Goal: Task Accomplishment & Management: Complete application form

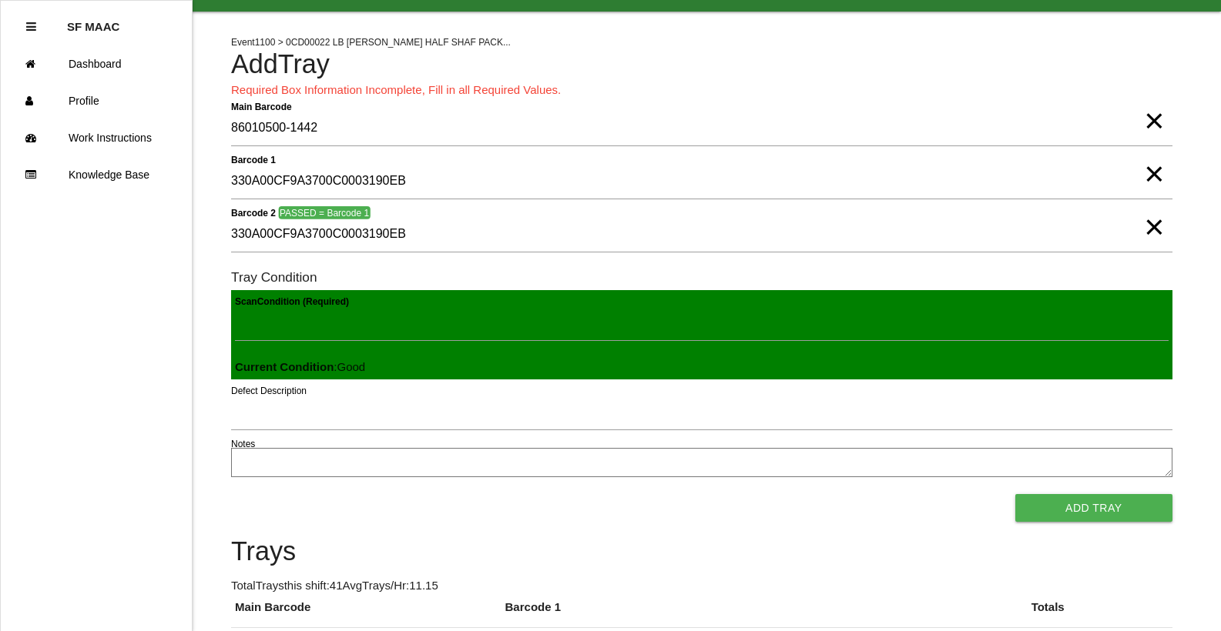
scroll to position [35, 0]
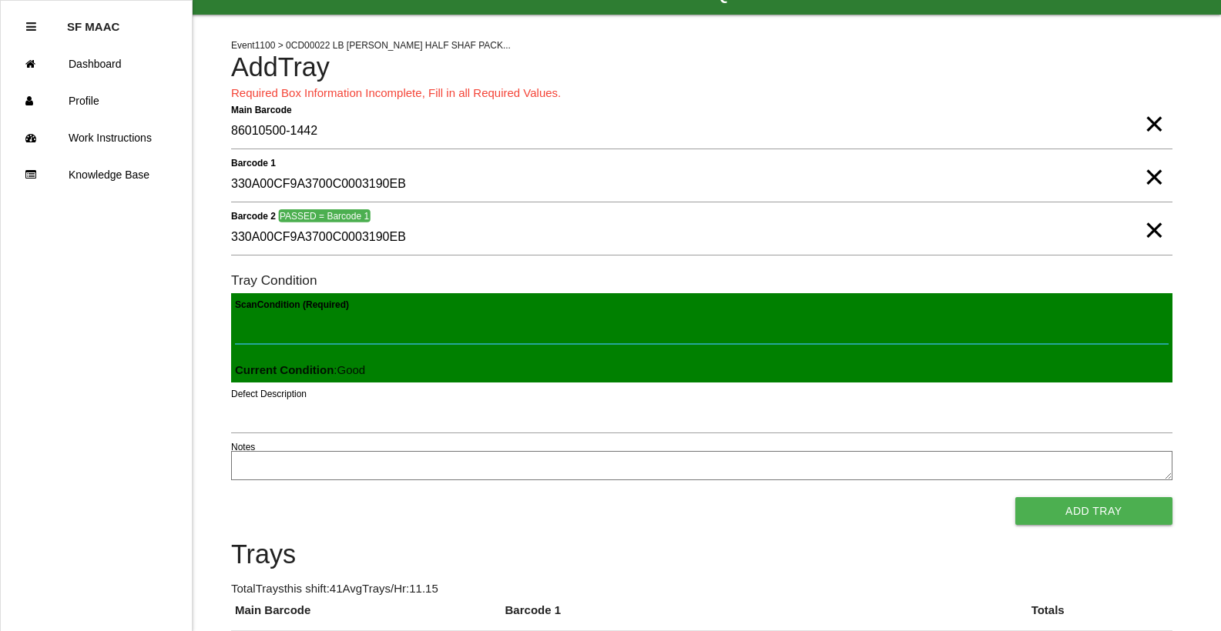
click at [399, 319] on Condition "Scan Condition (Required)" at bounding box center [701, 326] width 933 height 35
type Condition "goo"
click at [1015, 497] on button "Add Tray" at bounding box center [1093, 511] width 157 height 28
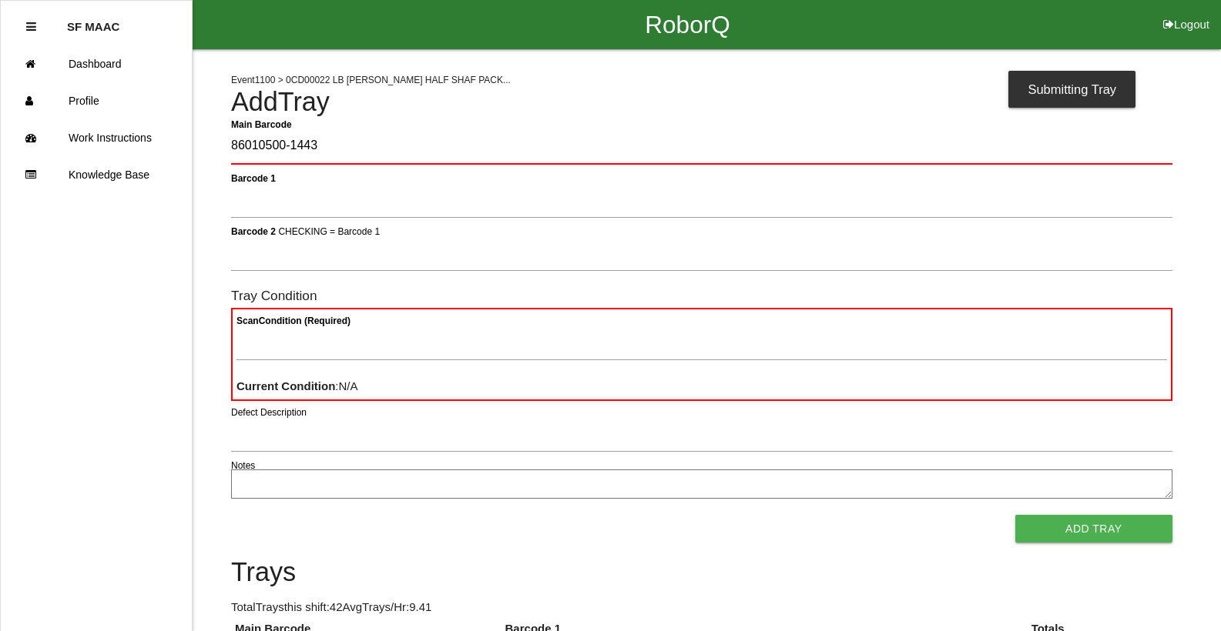
type Barcode "86010500-1443"
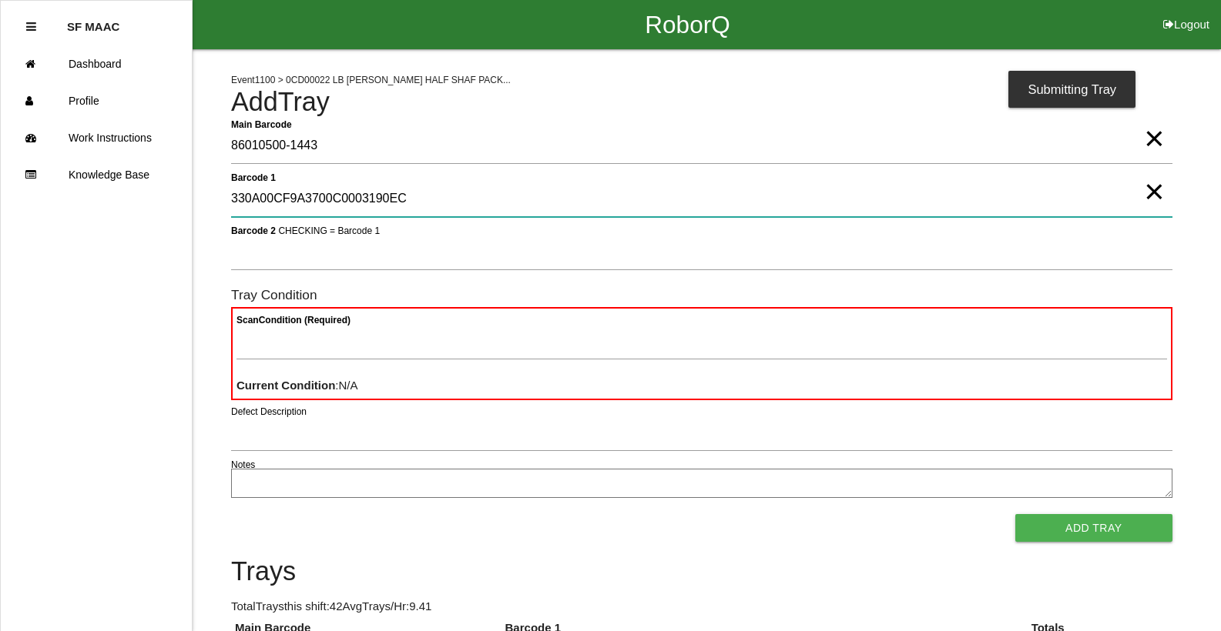
type 1 "330A00CF9A3700C0003190EC"
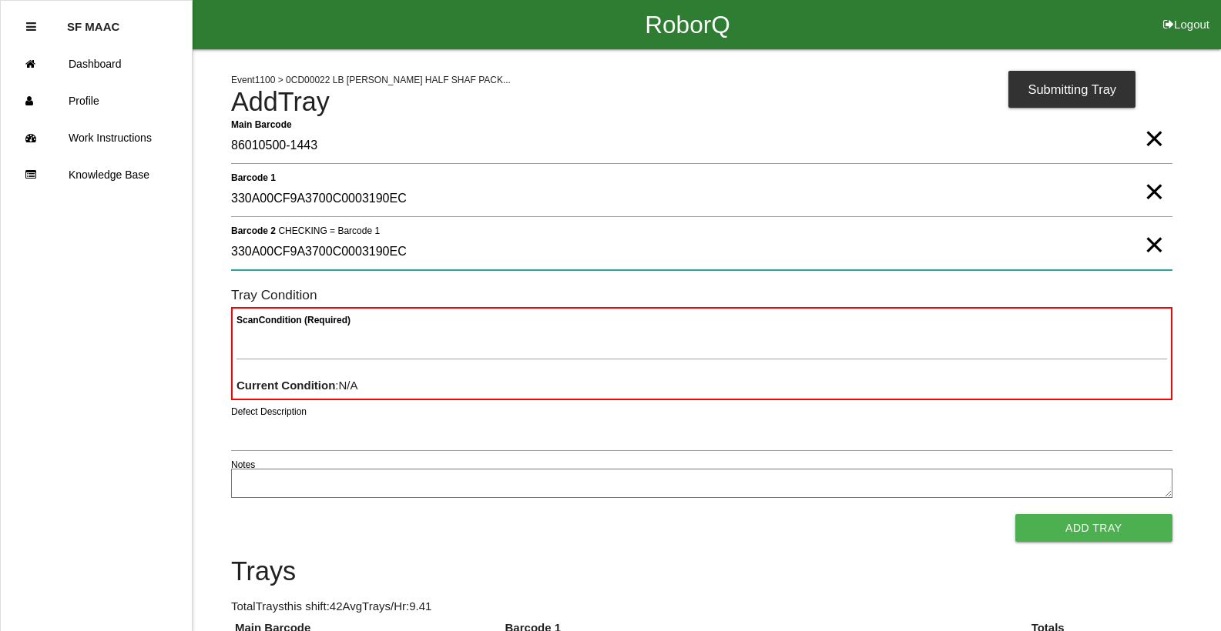
type 2 "330A00CF9A3700C0003190EC"
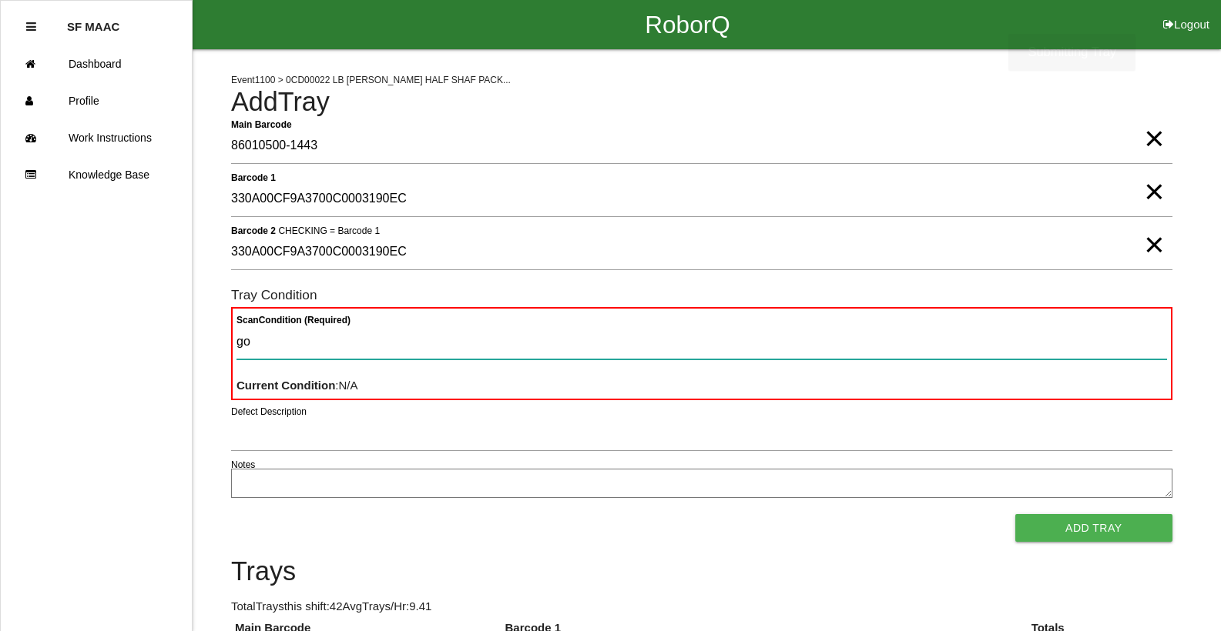
type Condition "goo"
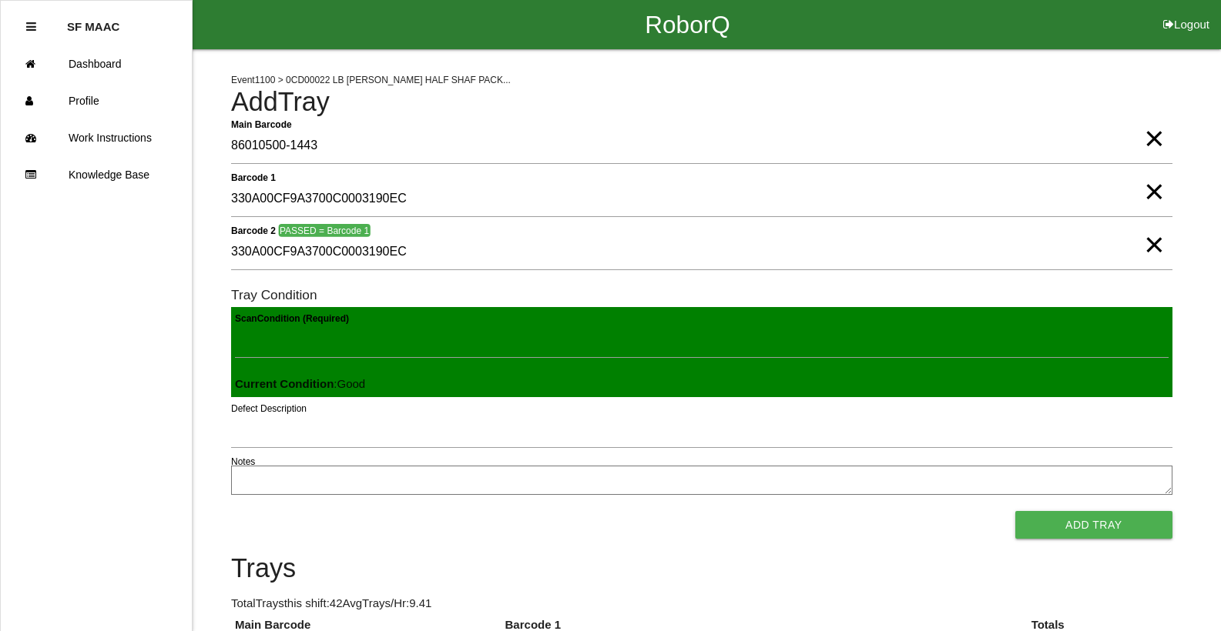
click at [1015, 511] on button "Add Tray" at bounding box center [1093, 525] width 157 height 28
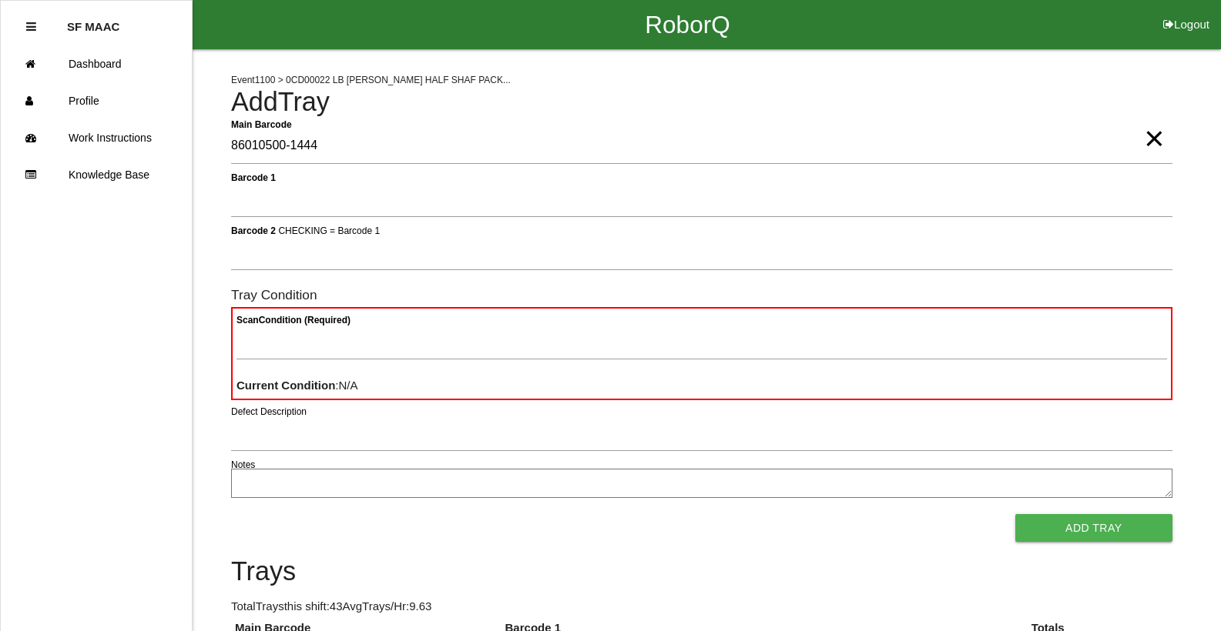
type Barcode "86010500-1444"
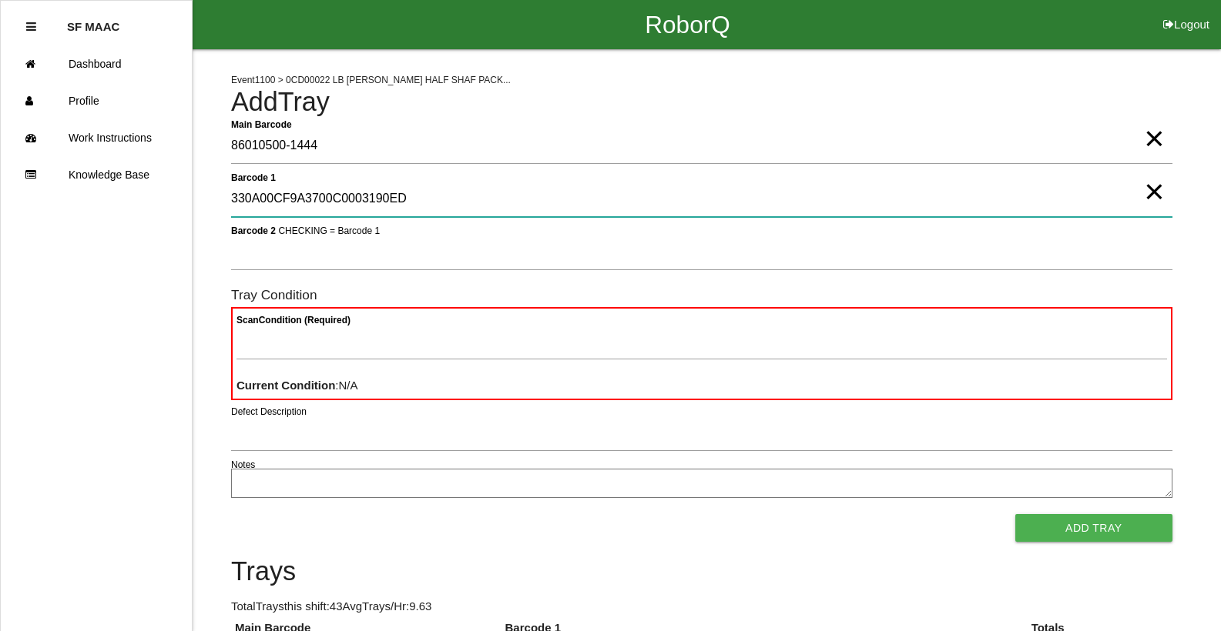
type 1 "330A00CF9A3700C0003190ED"
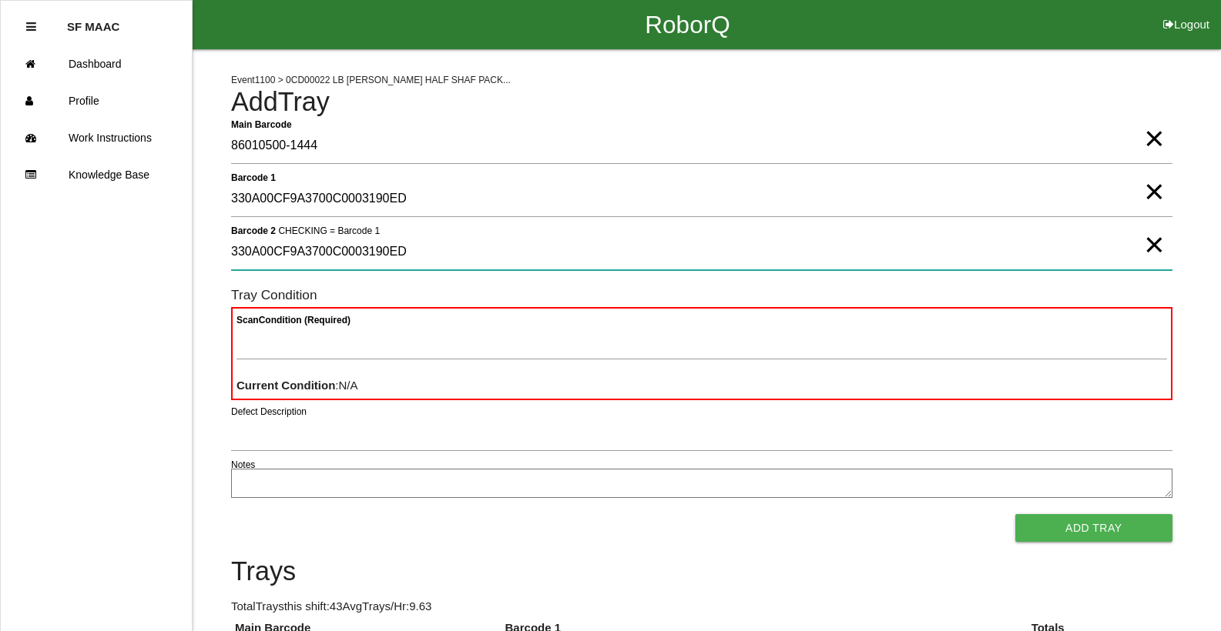
type 2 "330A00CF9A3700C0003190ED"
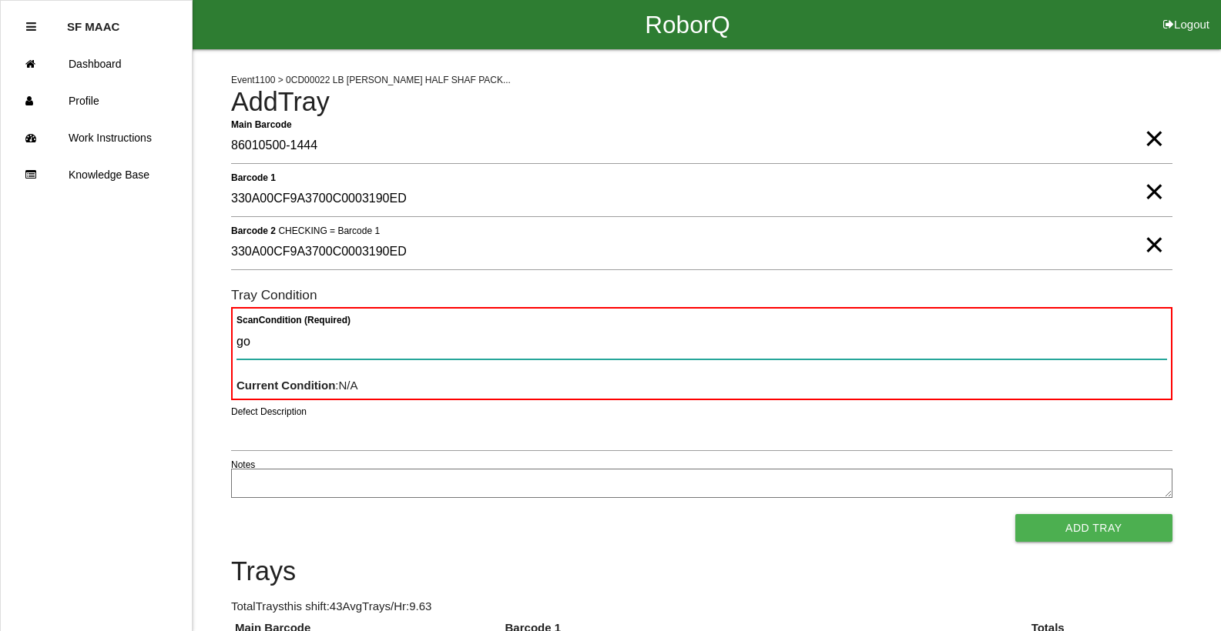
type Condition "goo"
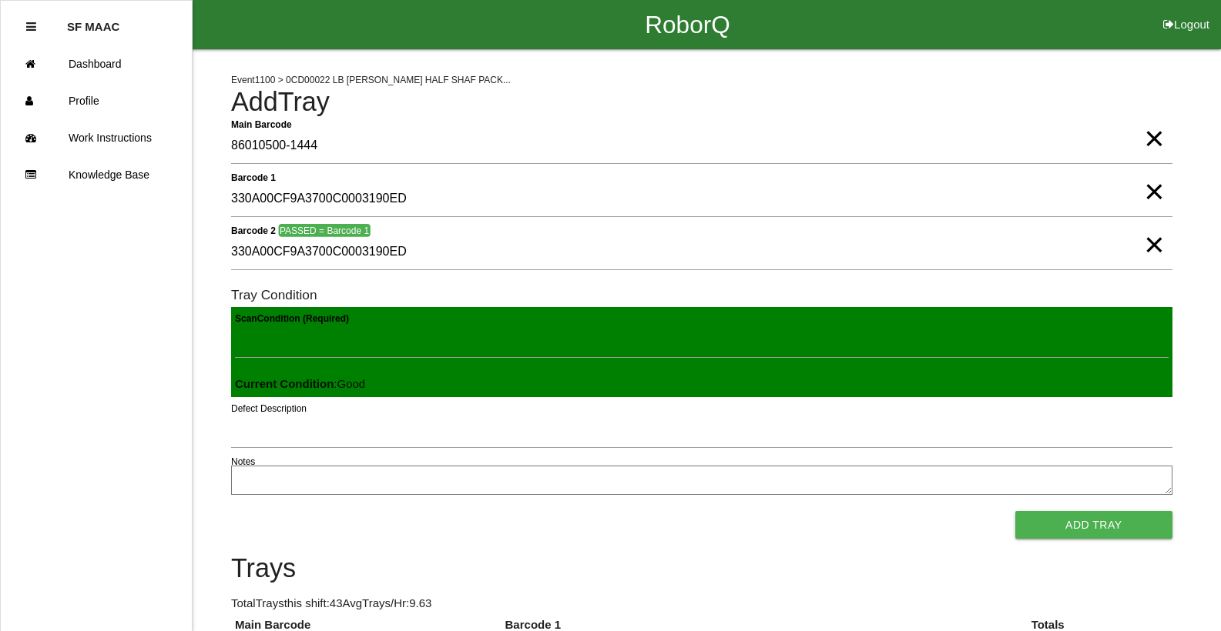
click at [1015, 511] on button "Add Tray" at bounding box center [1093, 525] width 157 height 28
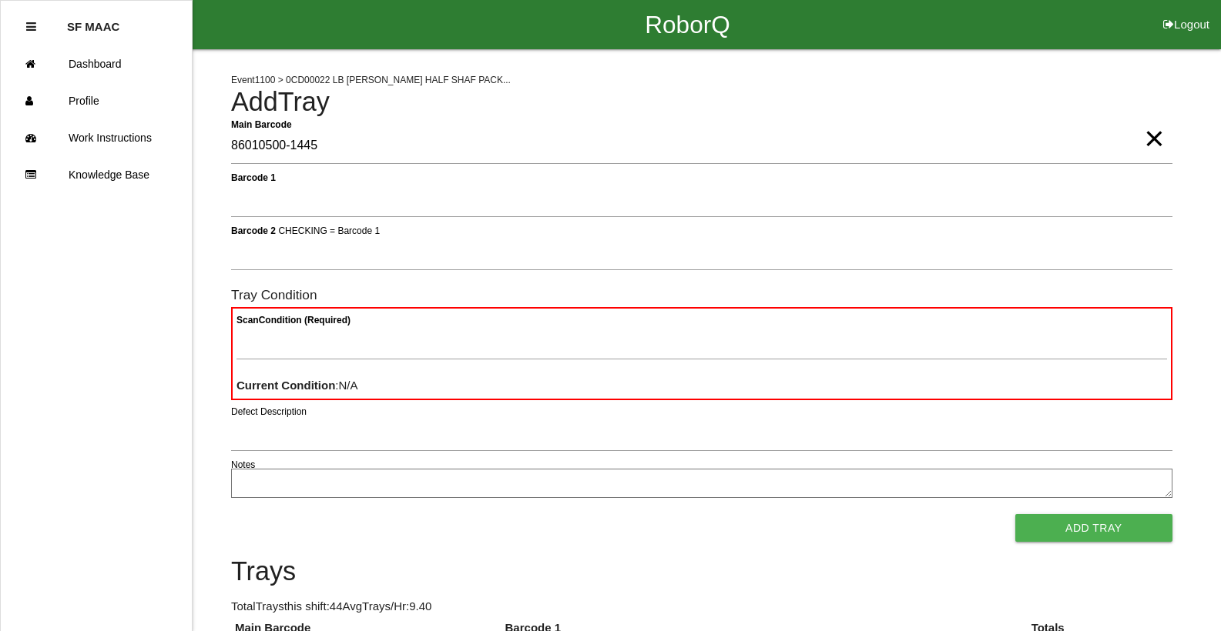
type Barcode "86010500-1445"
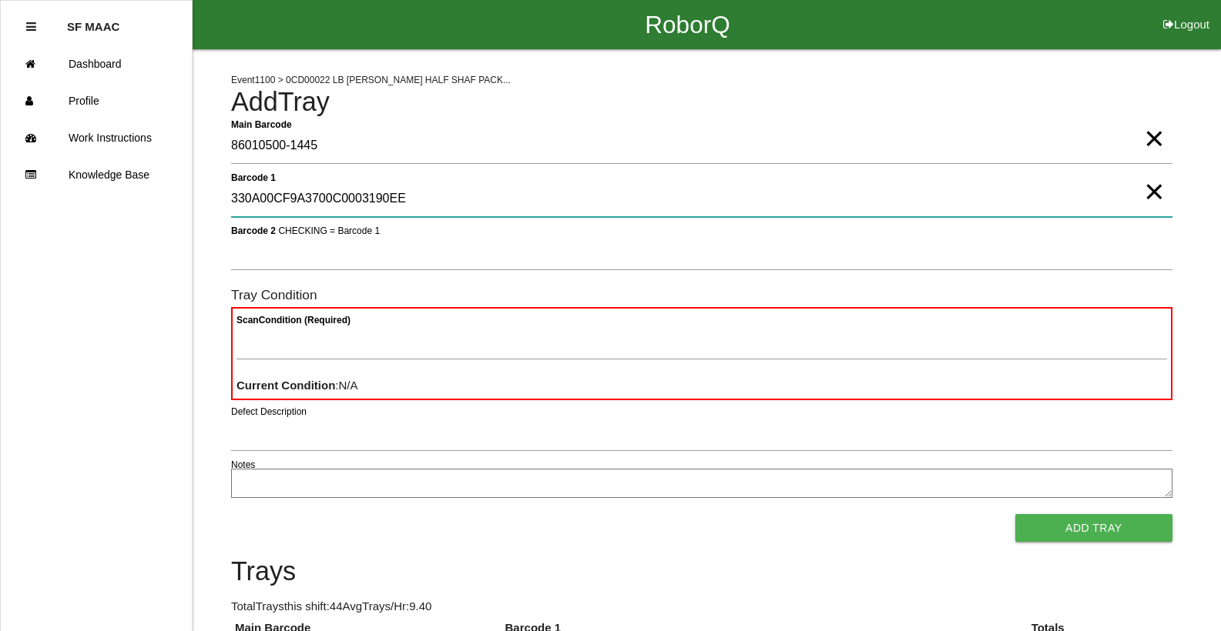
type 1 "330A00CF9A3700C0003190EE"
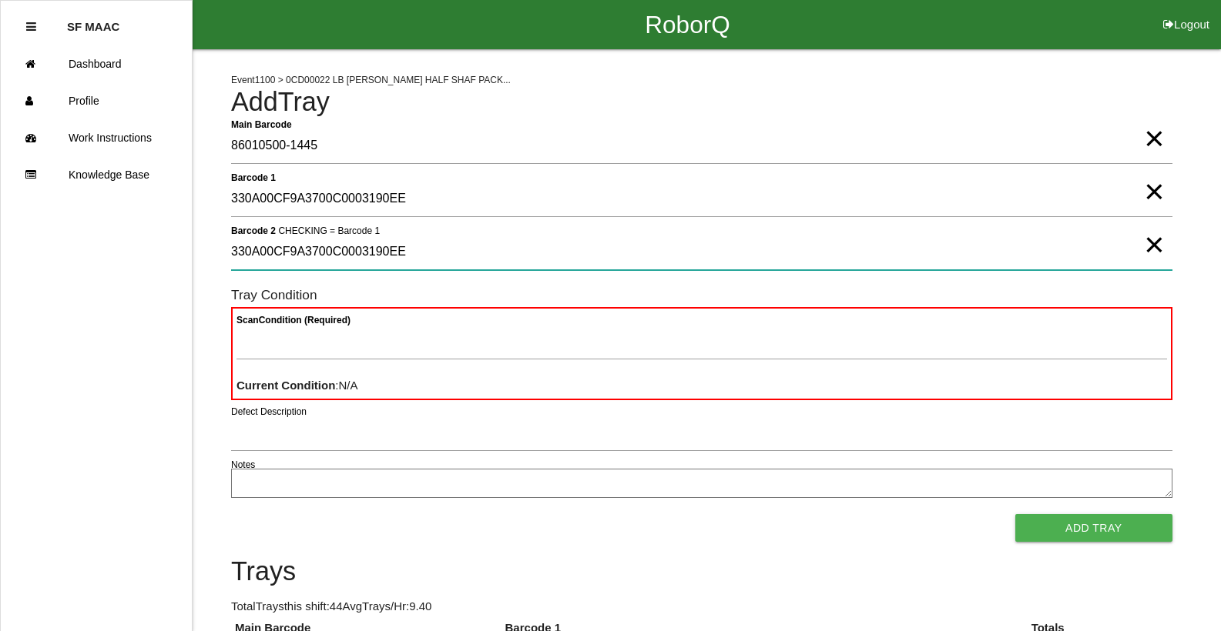
type 2 "330A00CF9A3700C0003190EE"
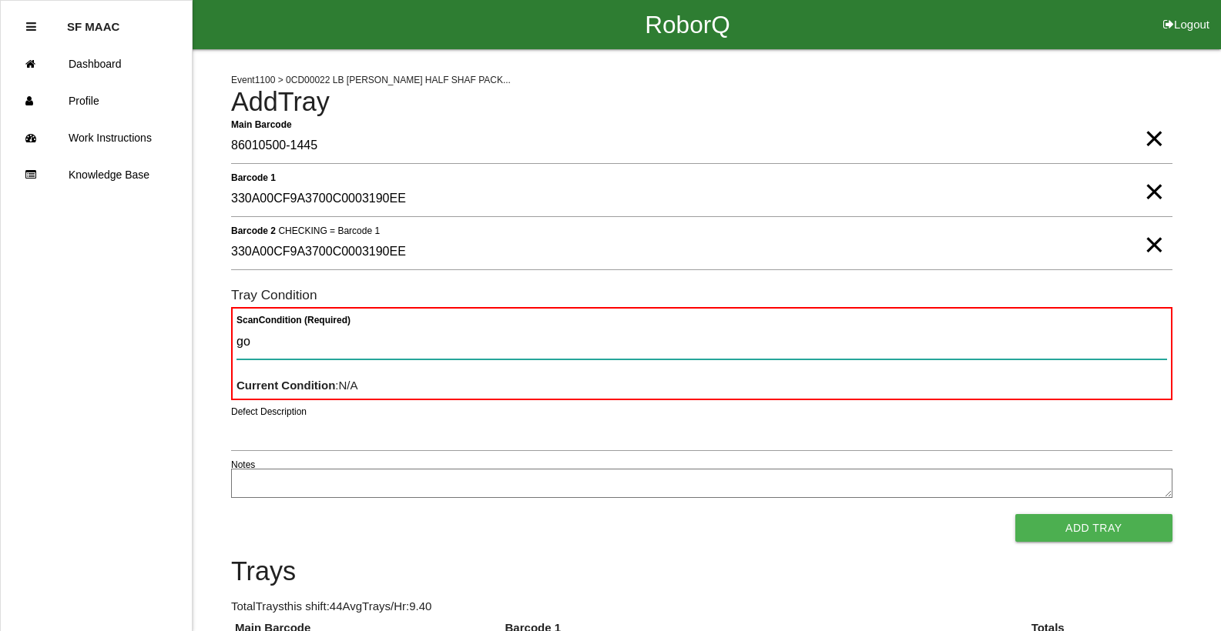
type Condition "goo"
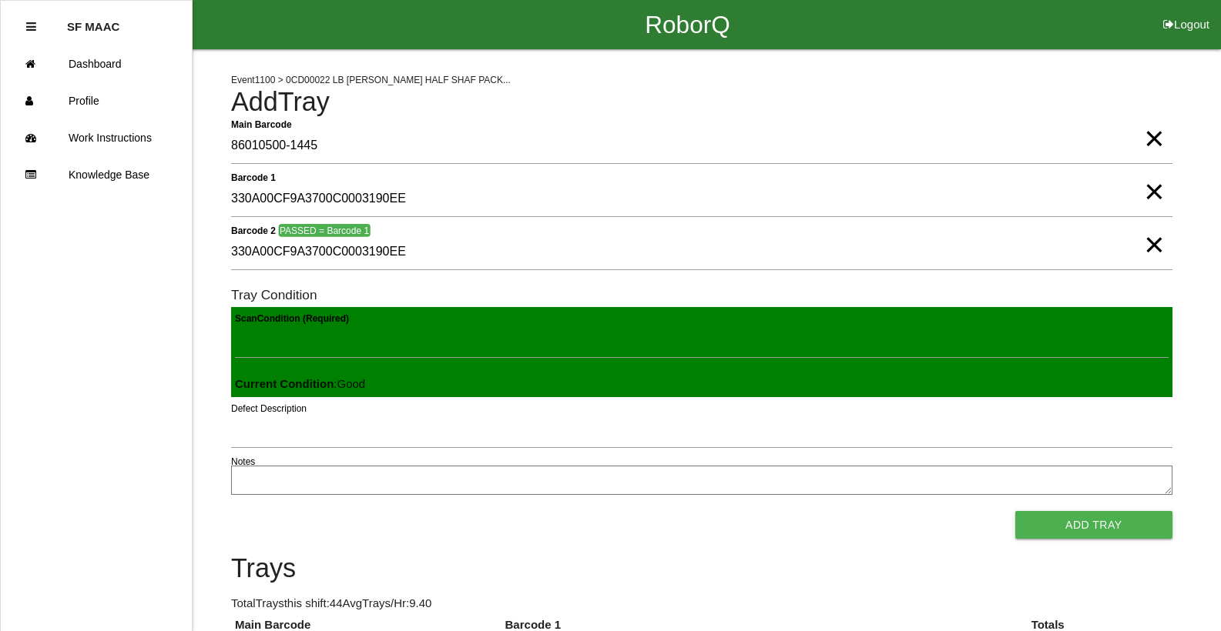
click at [1015, 511] on button "Add Tray" at bounding box center [1093, 525] width 157 height 28
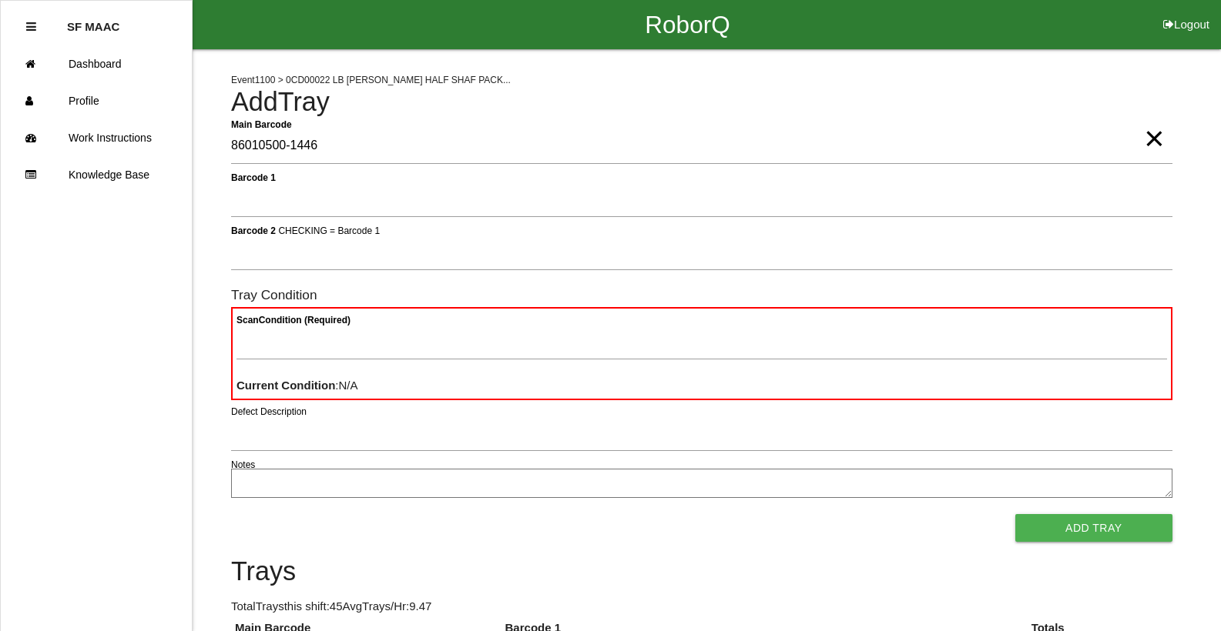
type Barcode "86010500-1446"
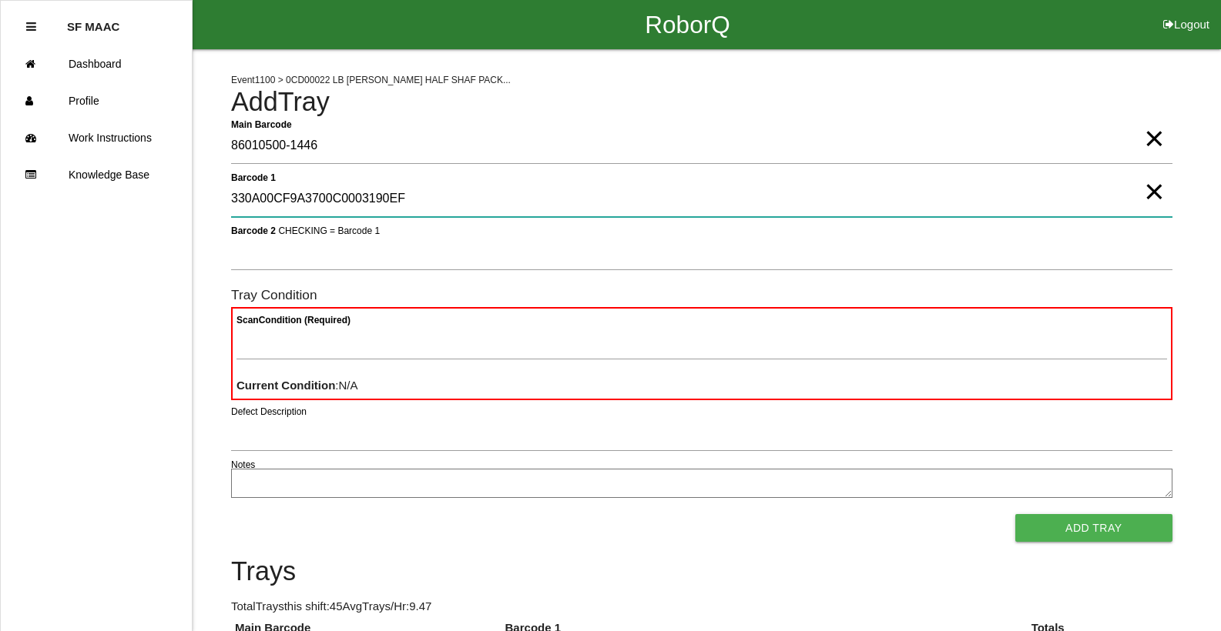
type 1 "330A00CF9A3700C0003190EF"
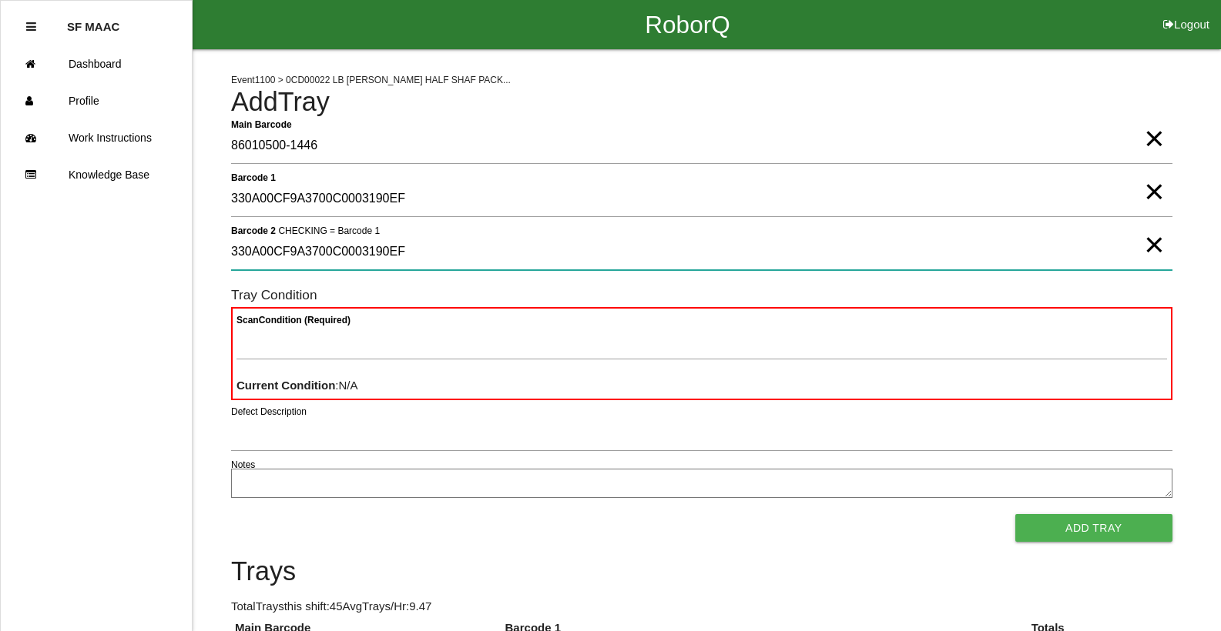
type 2 "330A00CF9A3700C0003190EF"
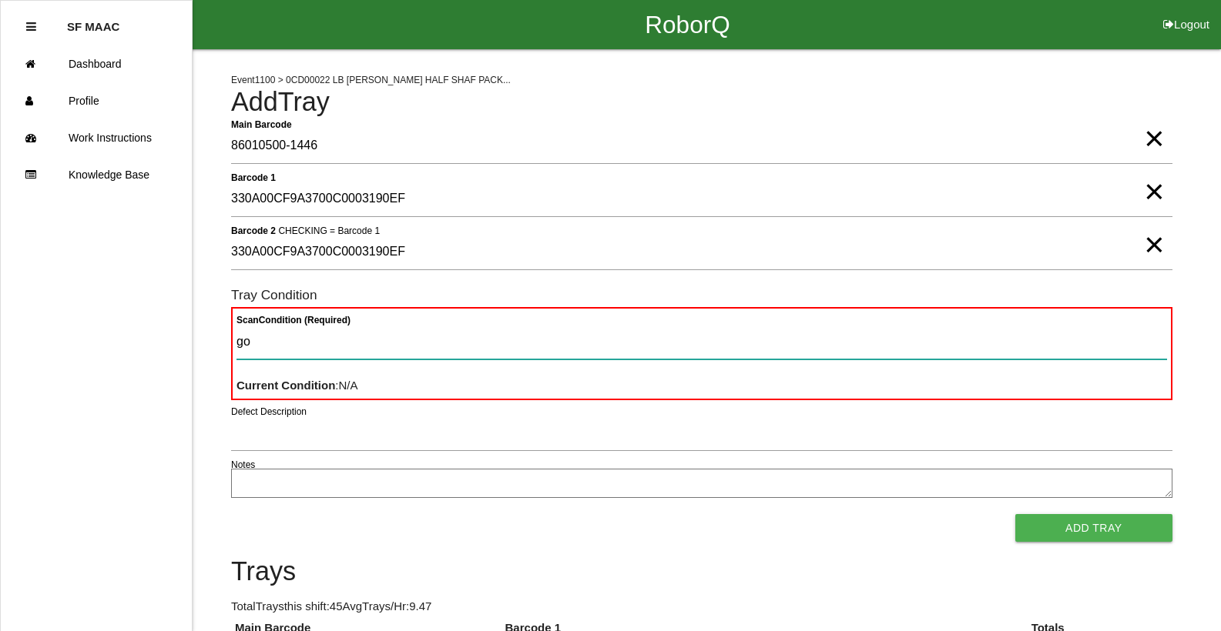
type Condition "goo"
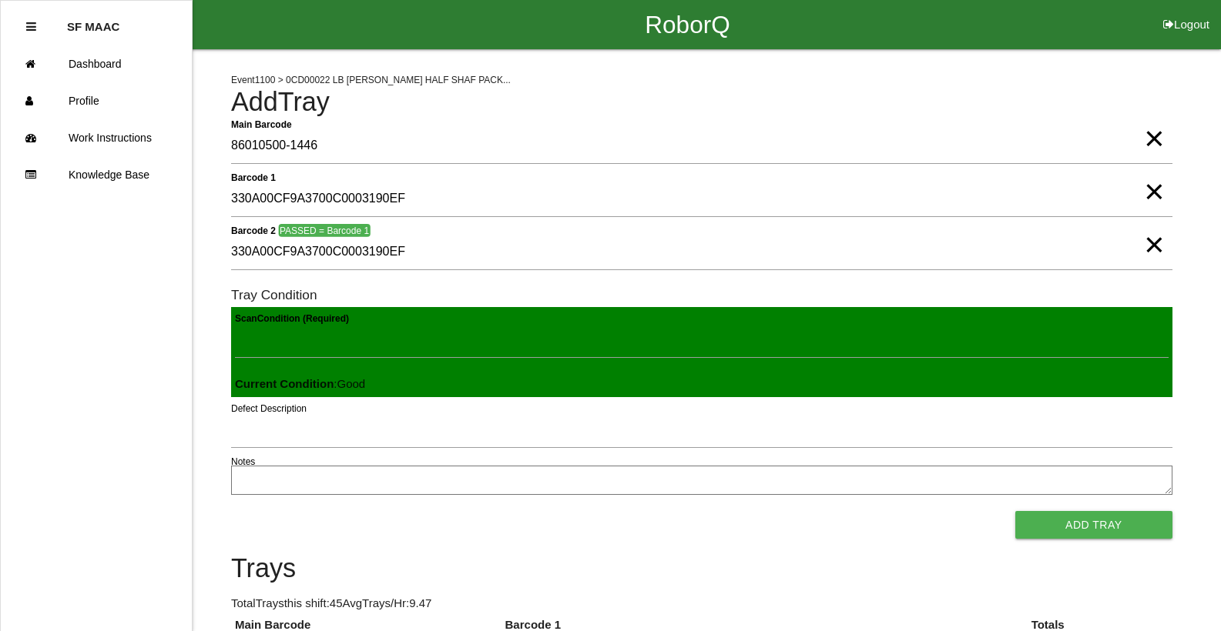
click at [1015, 511] on button "Add Tray" at bounding box center [1093, 525] width 157 height 28
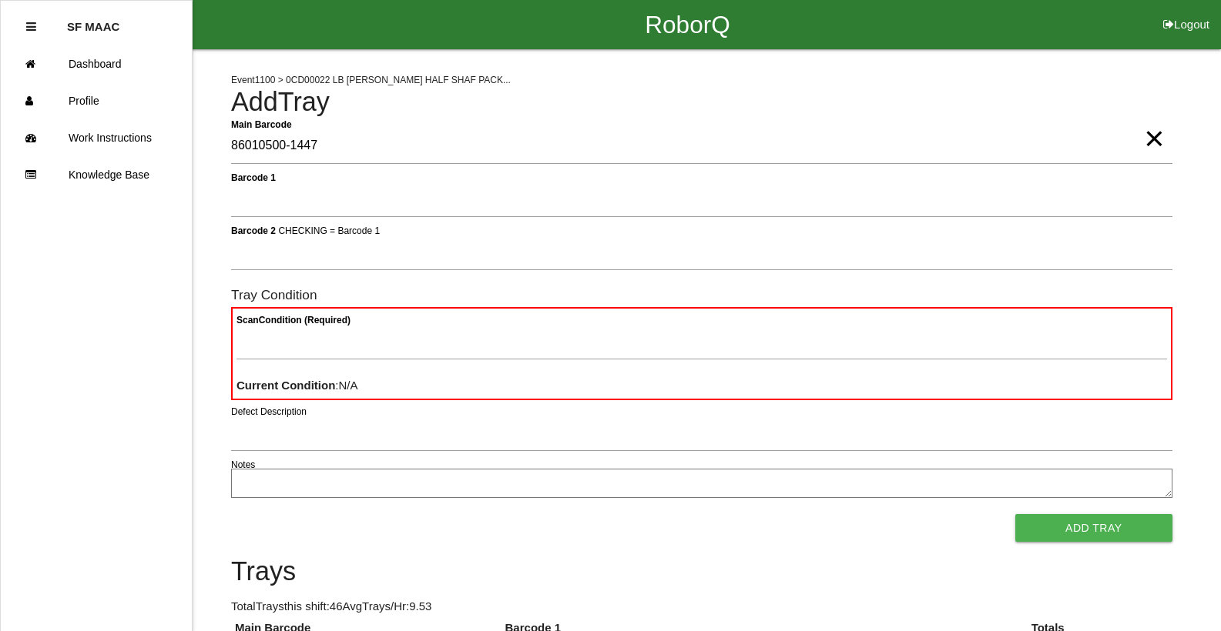
type Barcode "86010500-1447"
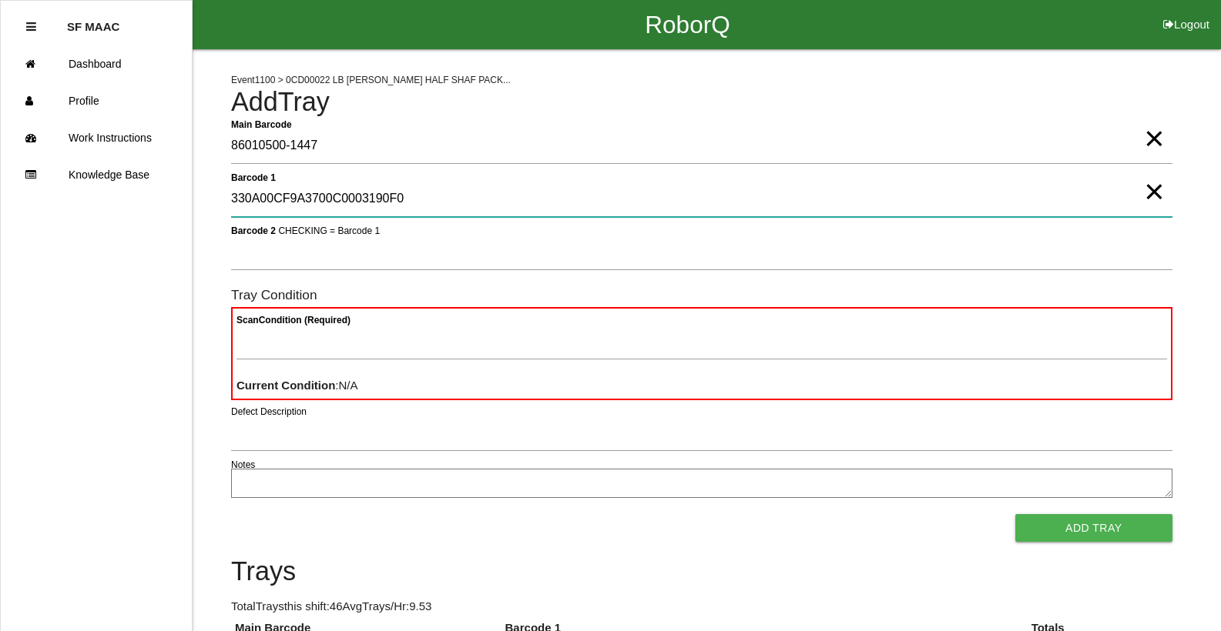
type 1 "330A00CF9A3700C0003190F0"
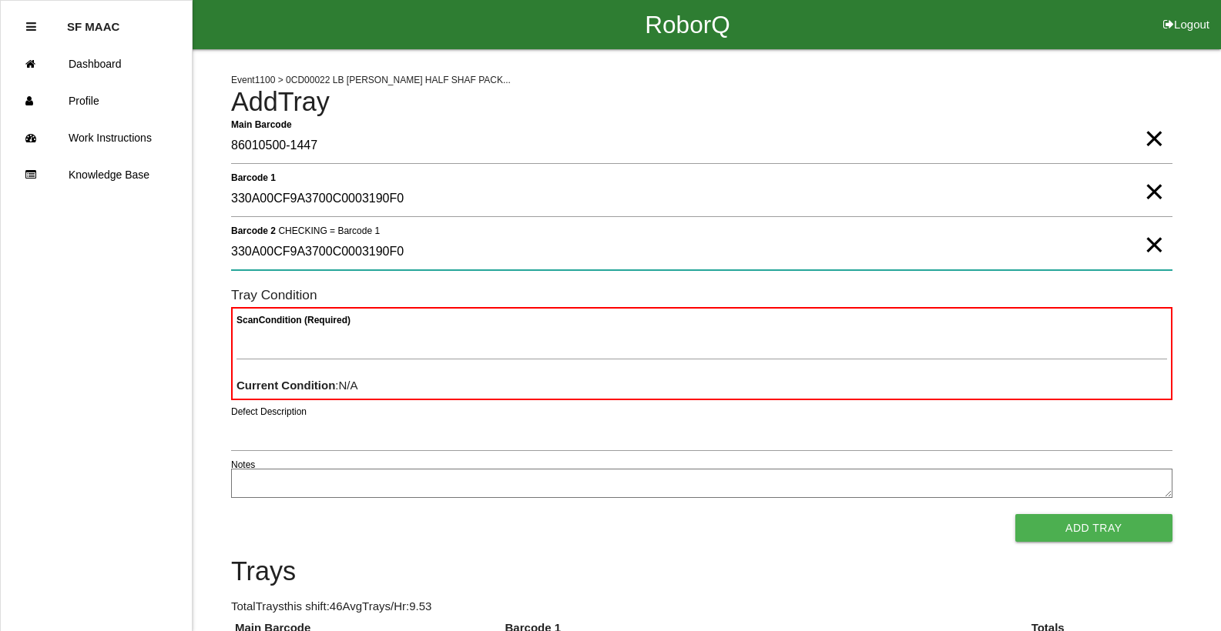
type 2 "330A00CF9A3700C0003190F0"
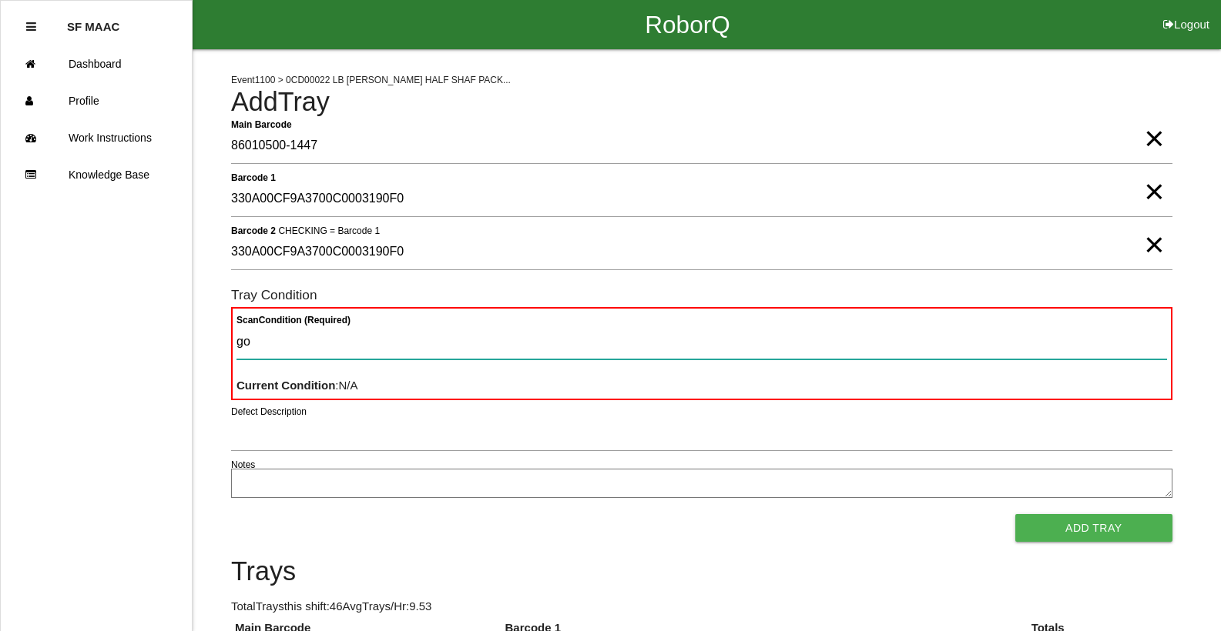
type Condition "goo"
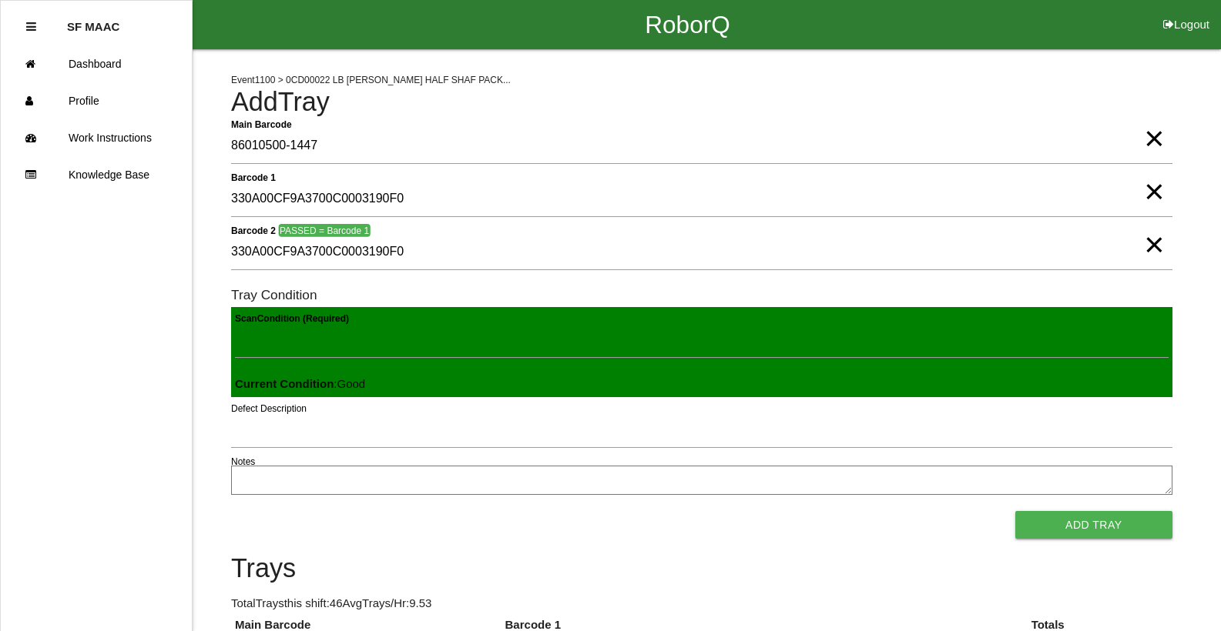
click at [1015, 511] on button "Add Tray" at bounding box center [1093, 525] width 157 height 28
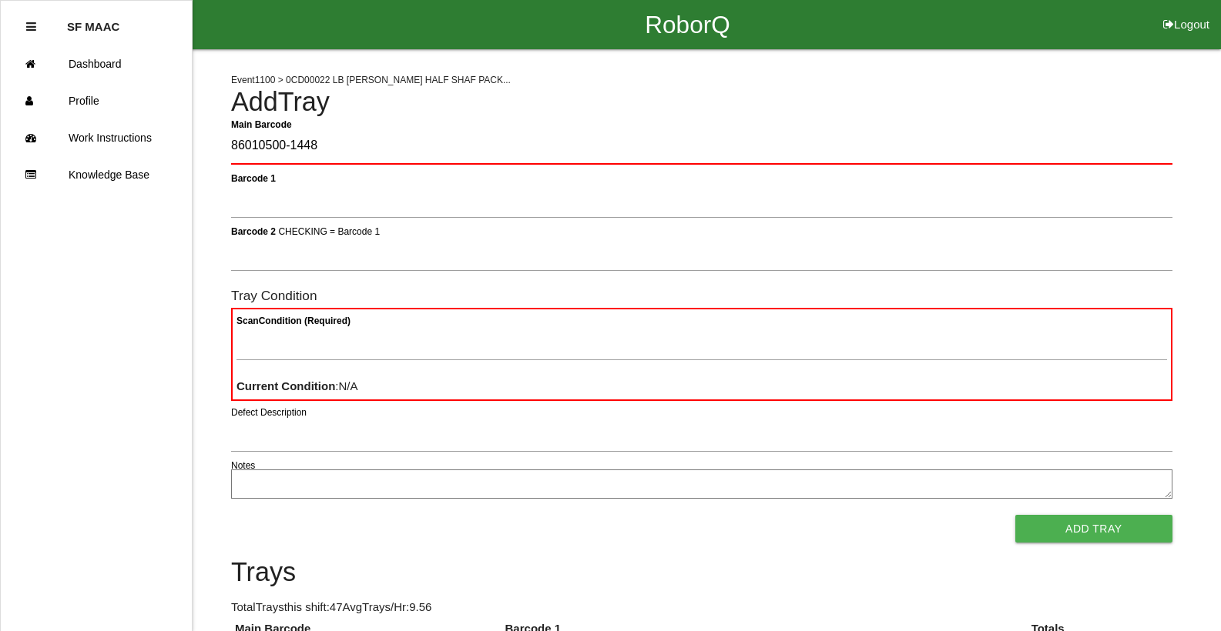
type Barcode "86010500-1448"
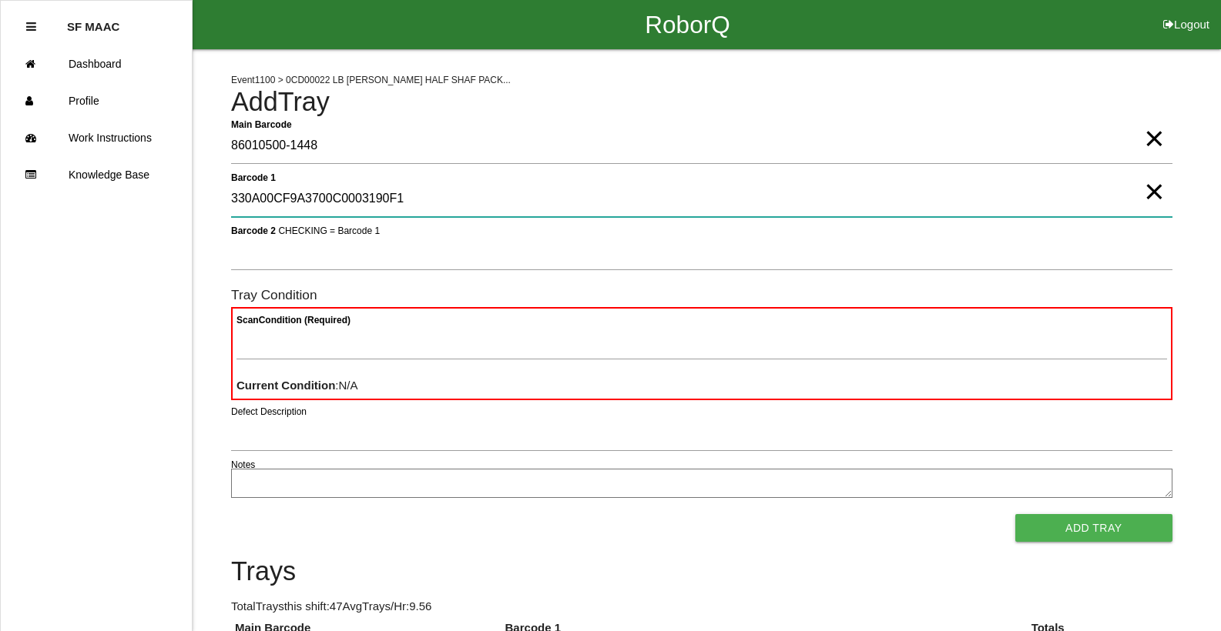
type 1 "330A00CF9A3700C0003190F1"
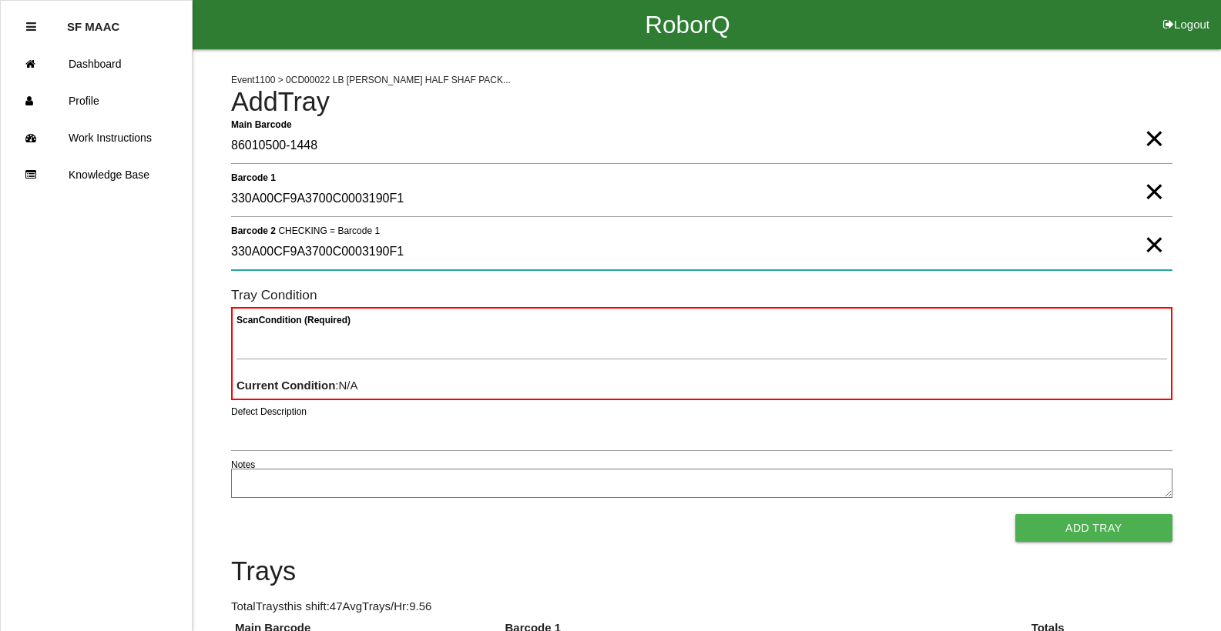
type 2 "330A00CF9A3700C0003190F1"
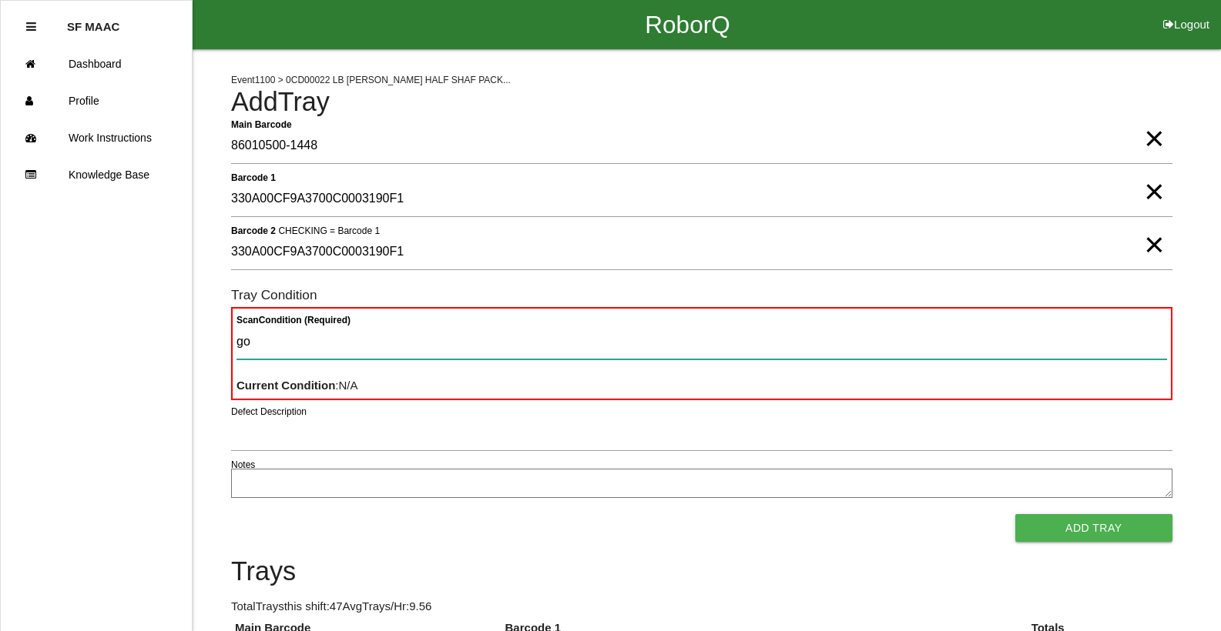
type Condition "goo"
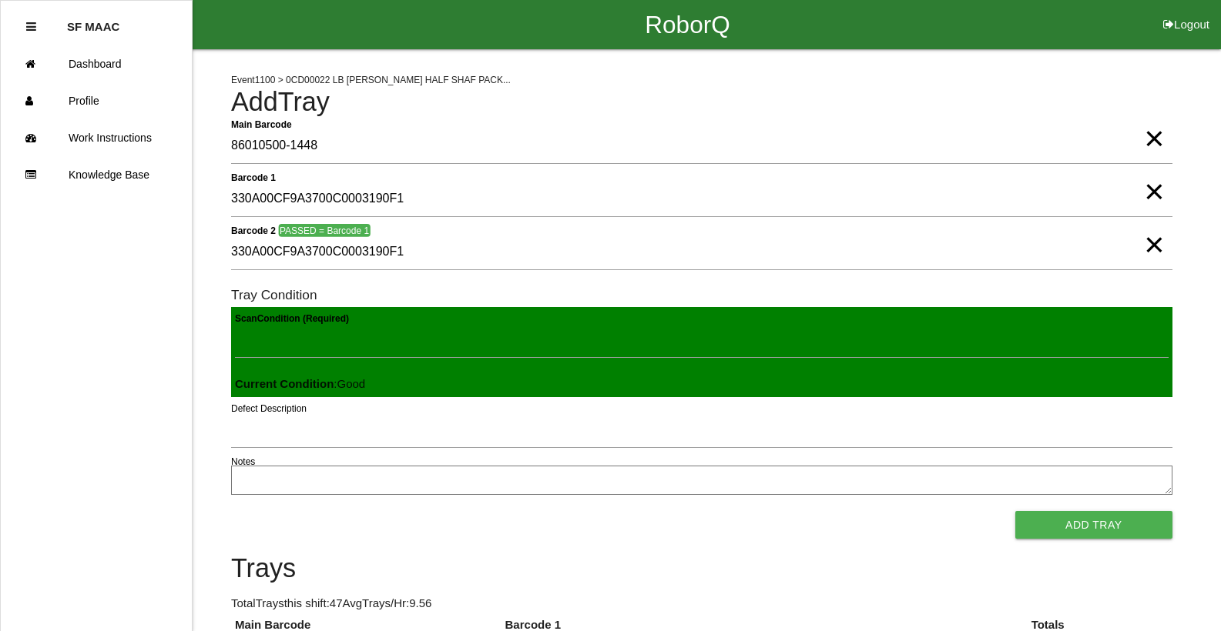
click at [1015, 511] on button "Add Tray" at bounding box center [1093, 525] width 157 height 28
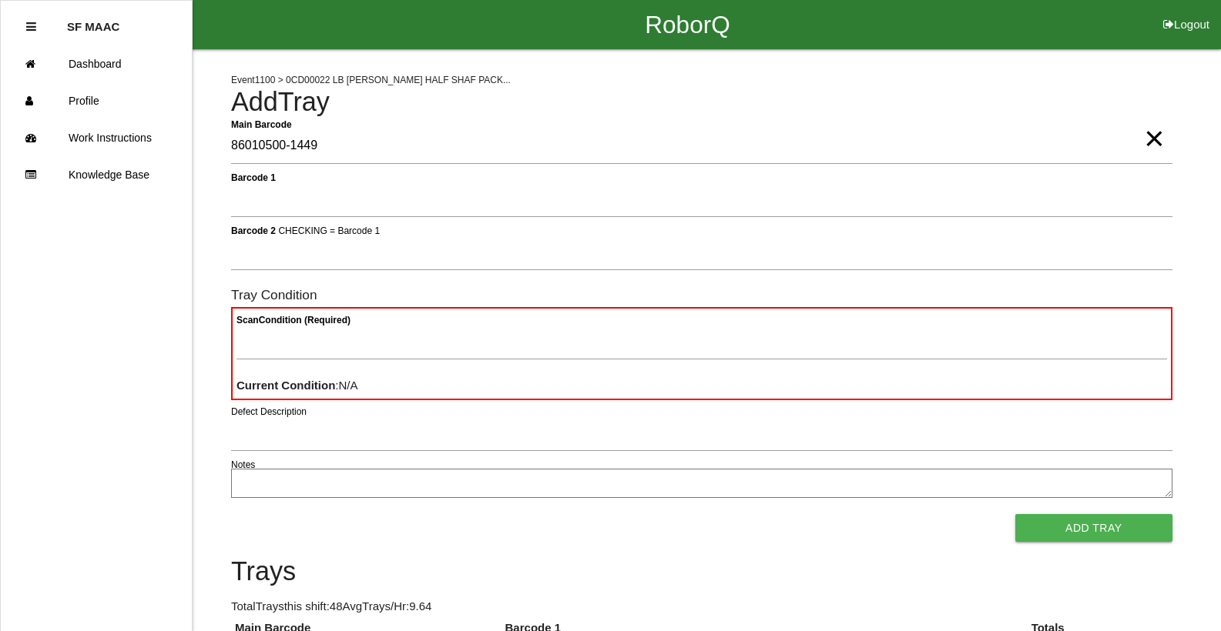
type Barcode "86010500-1449"
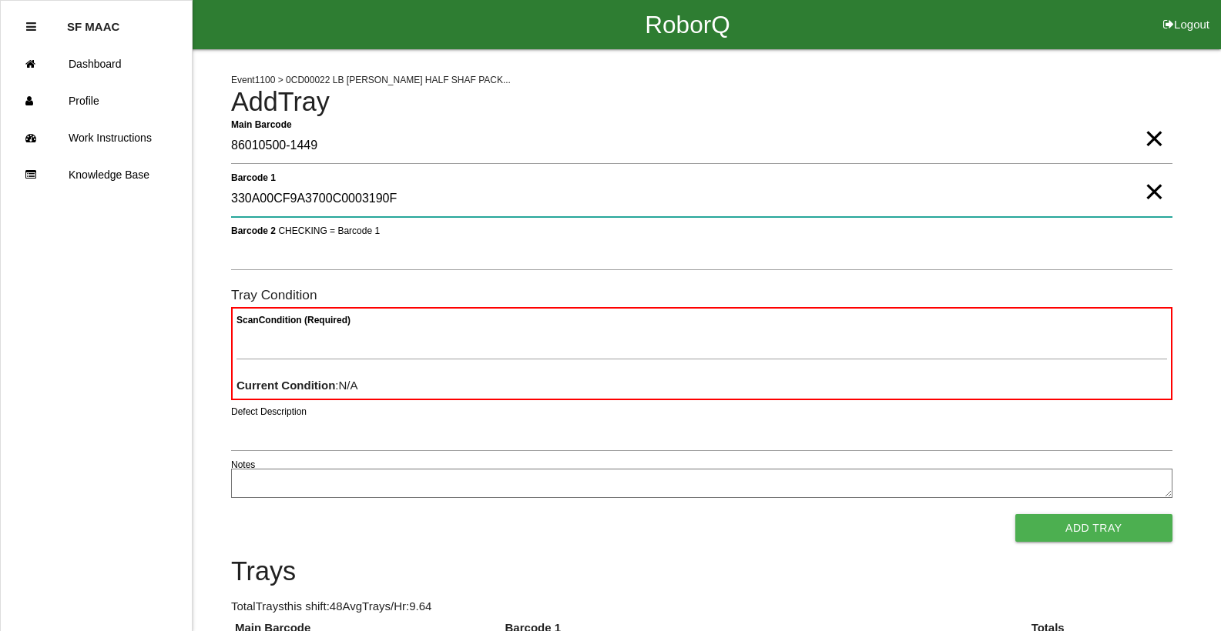
type 1 "330A00CF9A3700C0003190F2"
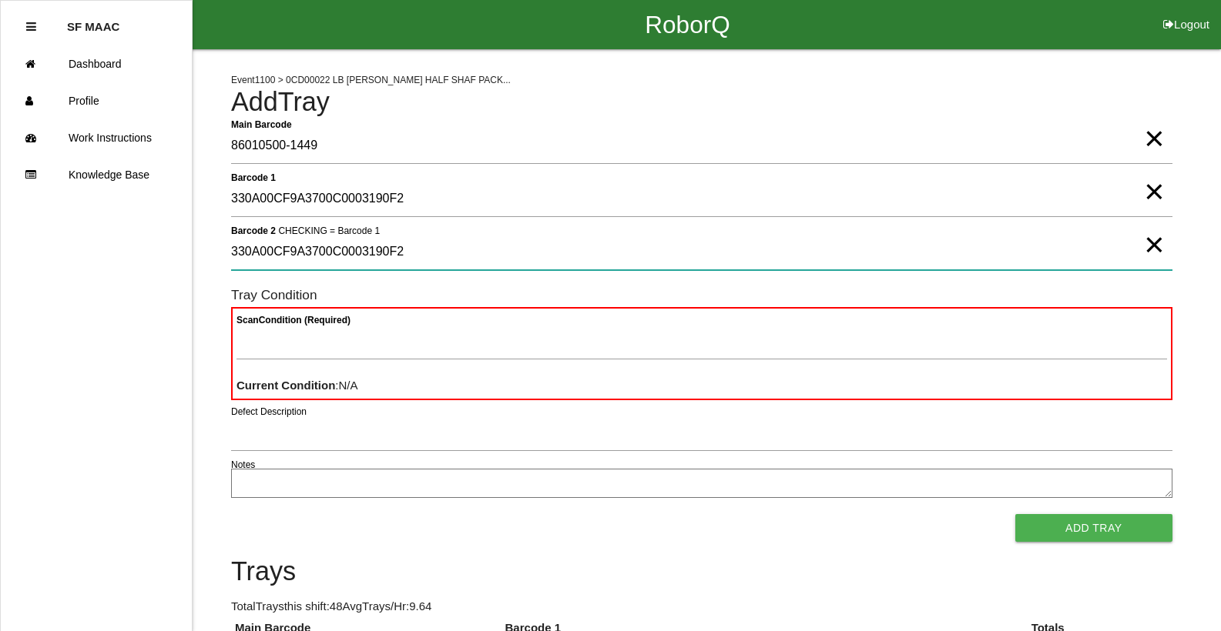
type 2 "330A00CF9A3700C0003190F2"
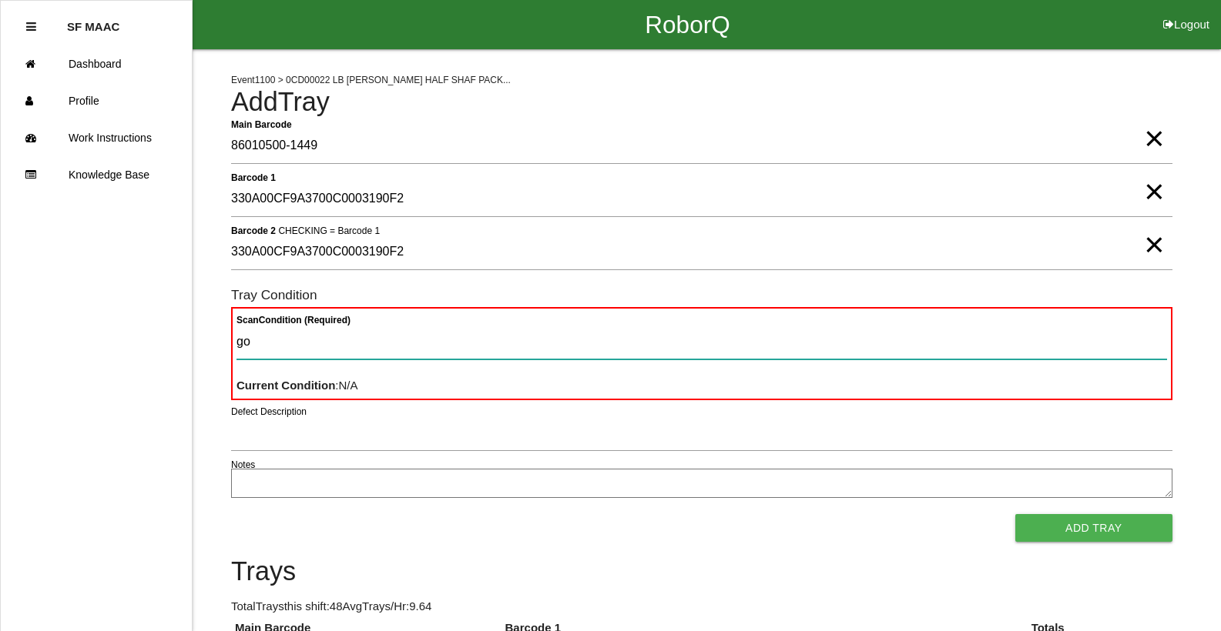
type Condition "goo"
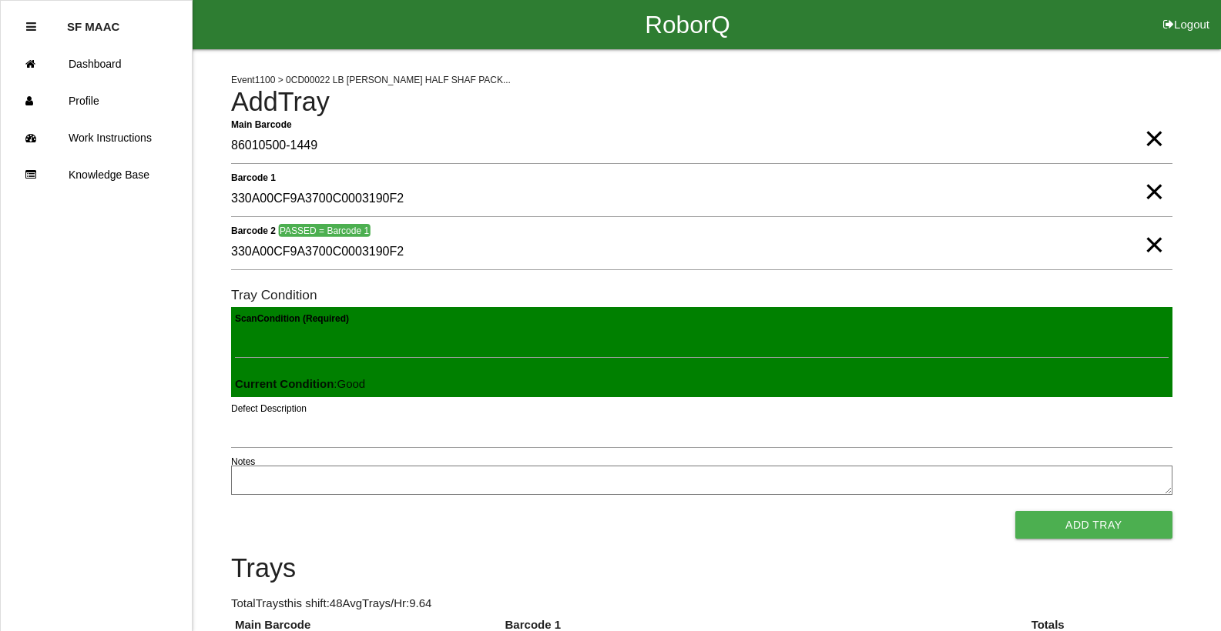
click at [1015, 511] on button "Add Tray" at bounding box center [1093, 525] width 157 height 28
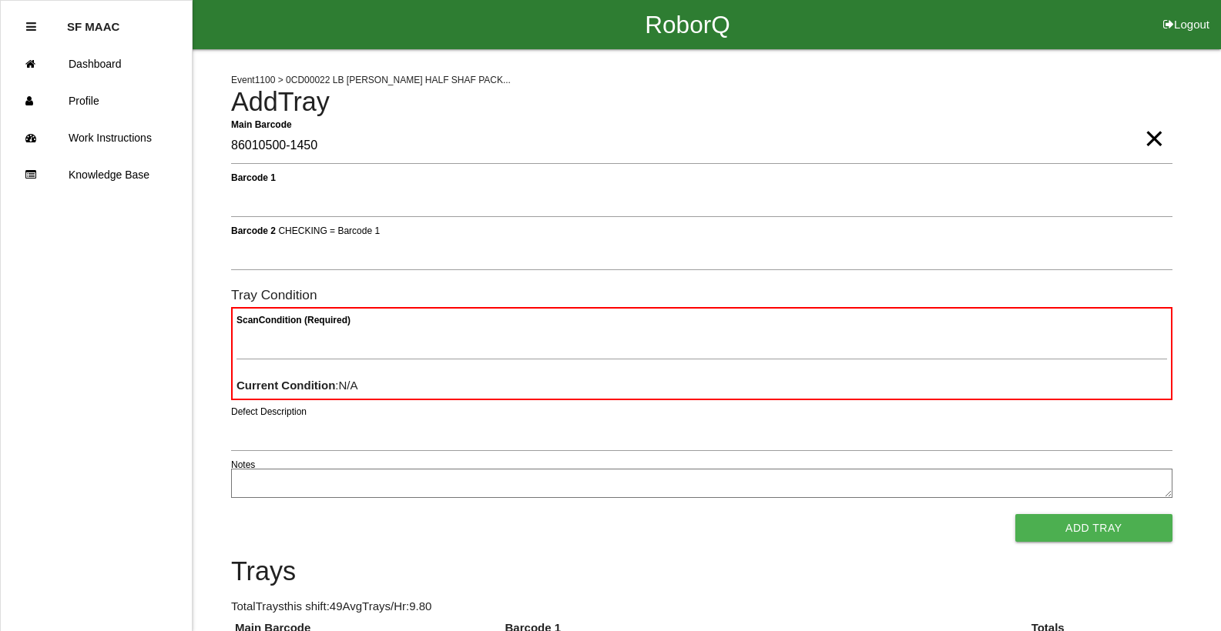
type Barcode "86010500-1450"
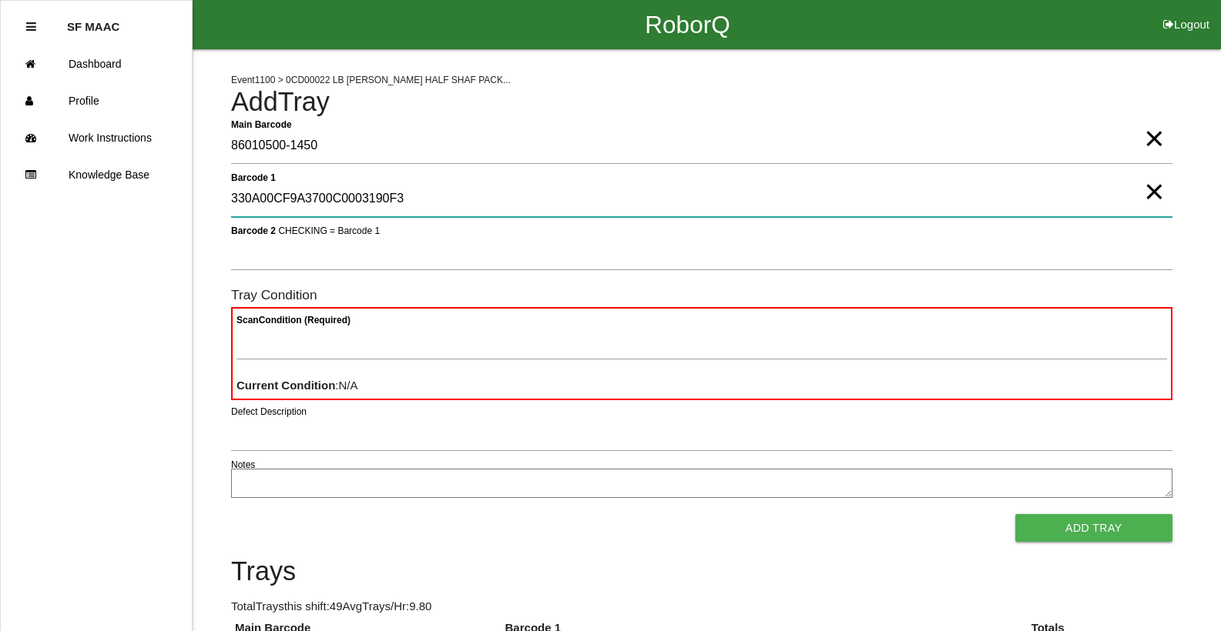
type 1 "330A00CF9A3700C0003190F3"
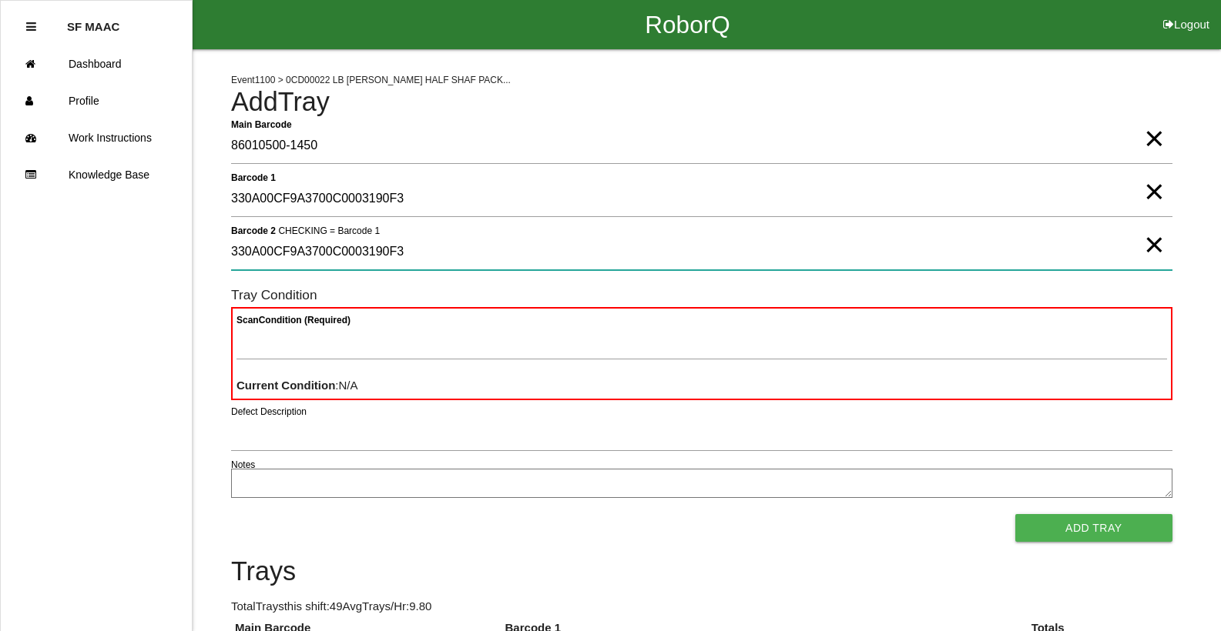
type 2 "330A00CF9A3700C0003190F3"
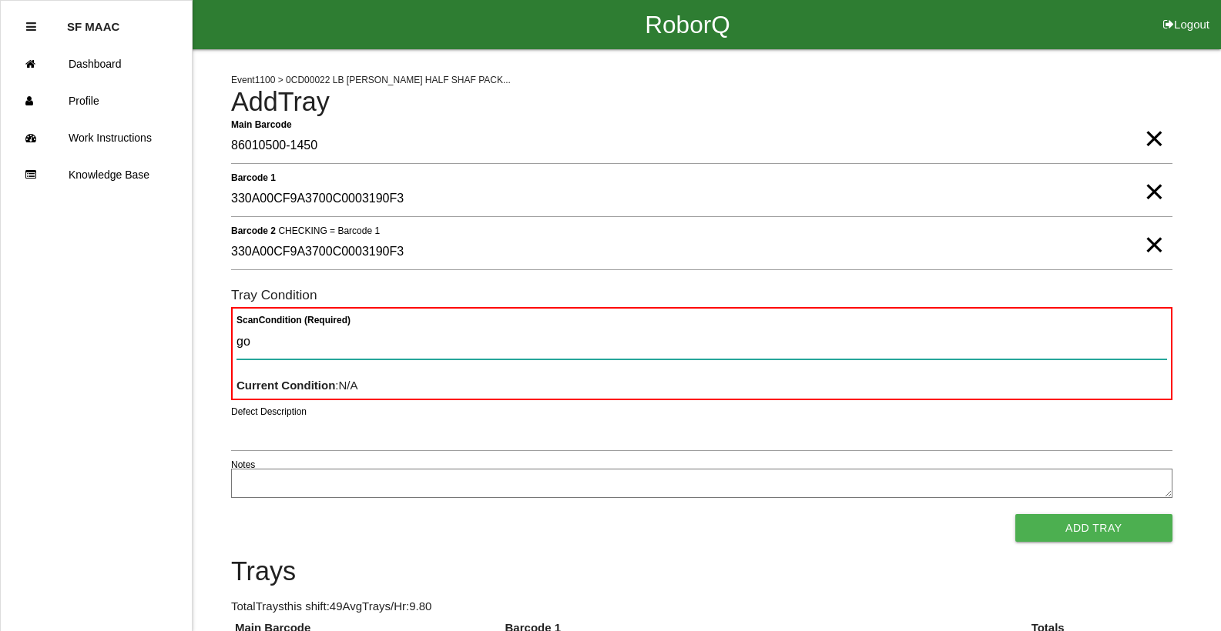
type Condition "goo"
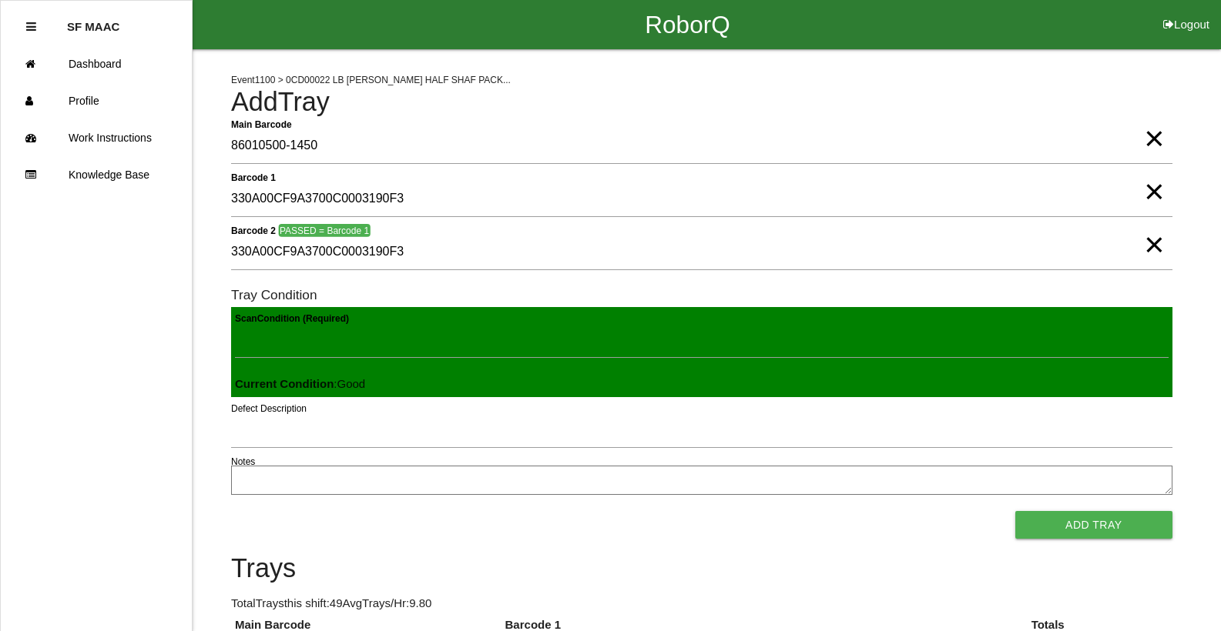
click at [1015, 511] on button "Add Tray" at bounding box center [1093, 525] width 157 height 28
